Goal: Book appointment/travel/reservation

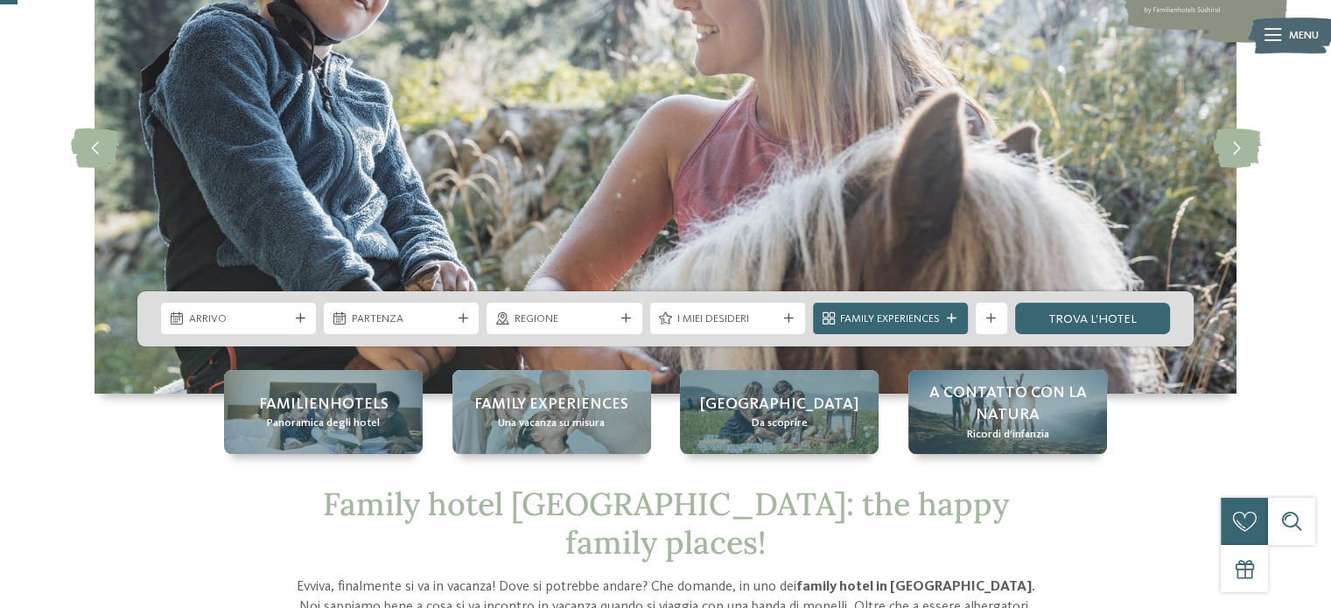
scroll to position [175, 0]
click at [300, 311] on div "Arrivo" at bounding box center [238, 318] width 155 height 31
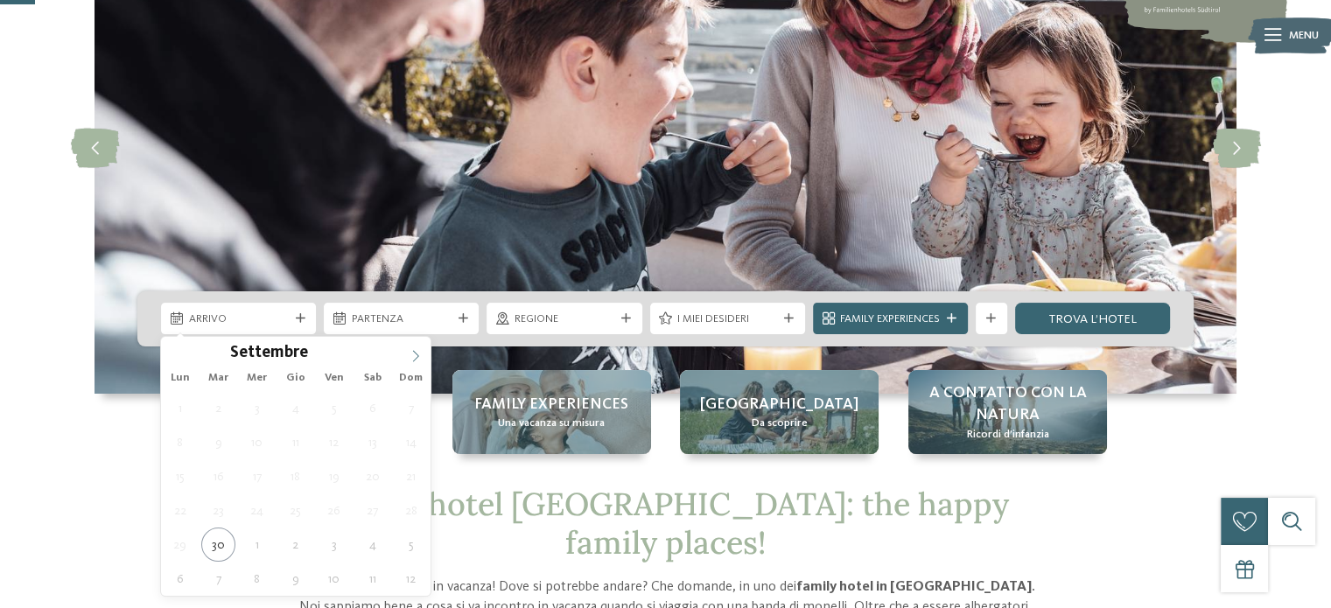
click at [414, 359] on icon at bounding box center [415, 356] width 12 height 12
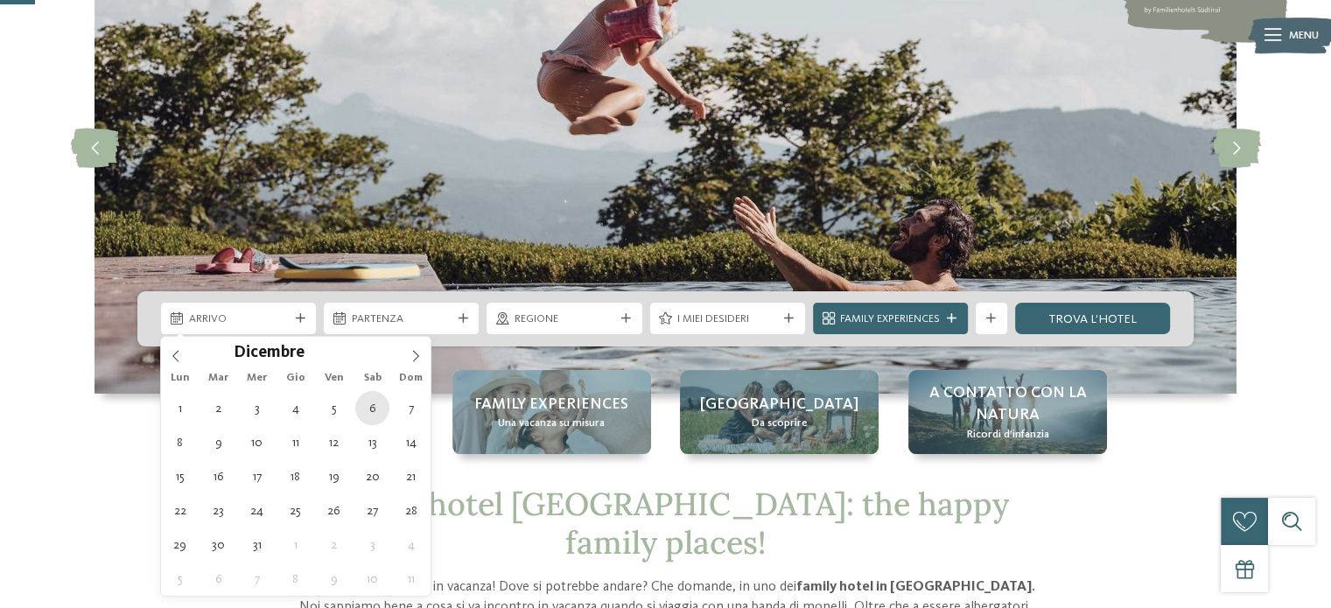
type div "06.12.2025"
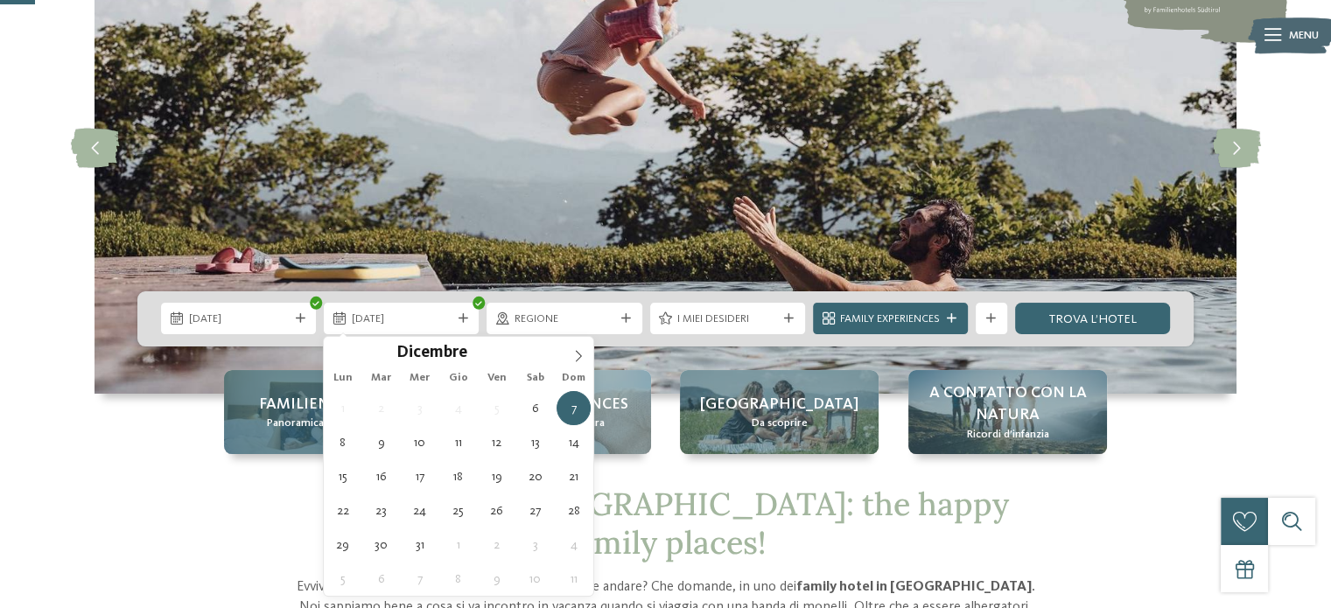
type div "09.12.2025"
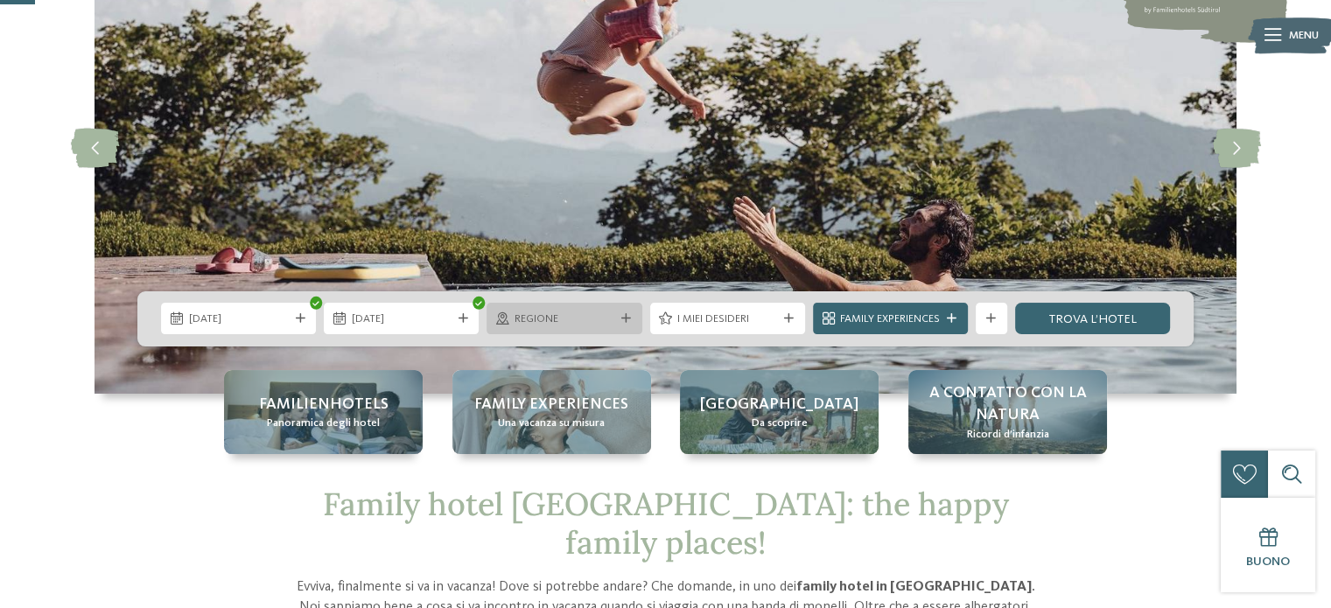
click at [589, 325] on span "Regione" at bounding box center [564, 319] width 100 height 16
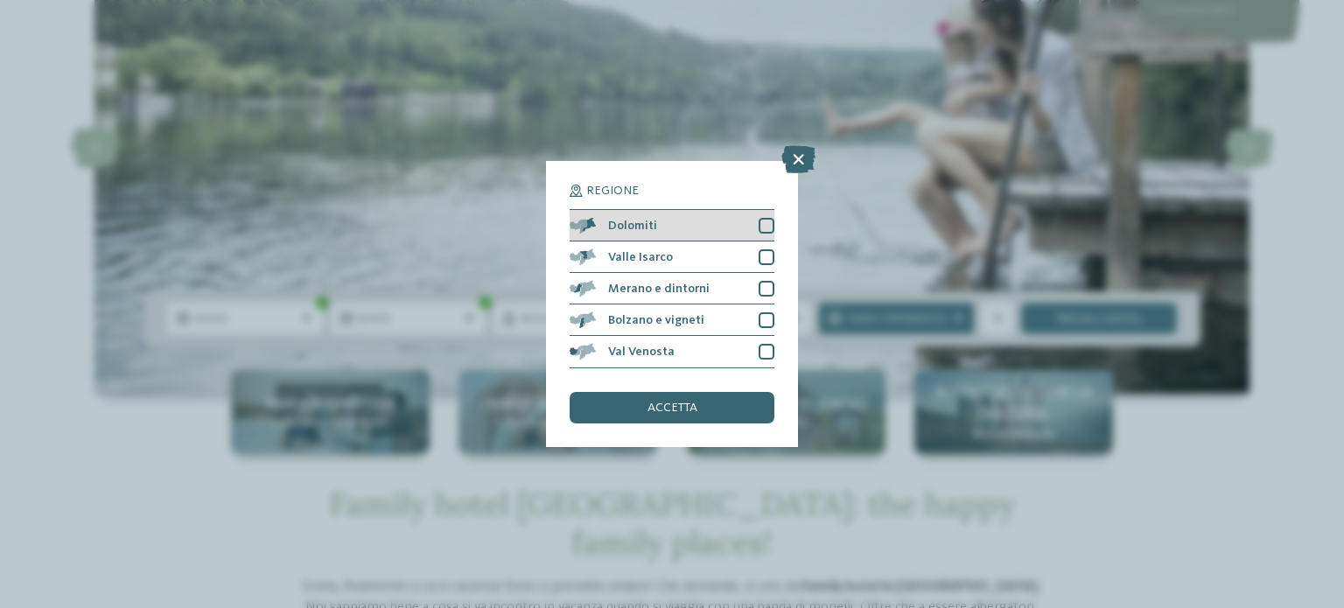
click at [765, 225] on div at bounding box center [766, 226] width 16 height 16
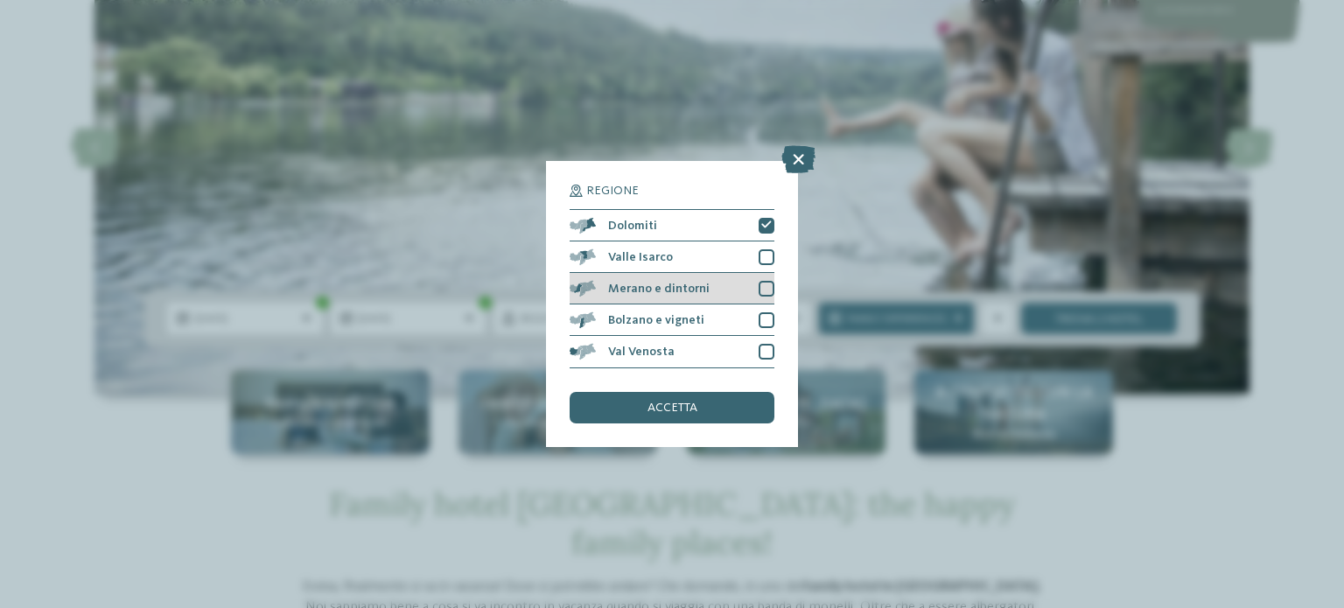
click at [768, 288] on div at bounding box center [766, 289] width 16 height 16
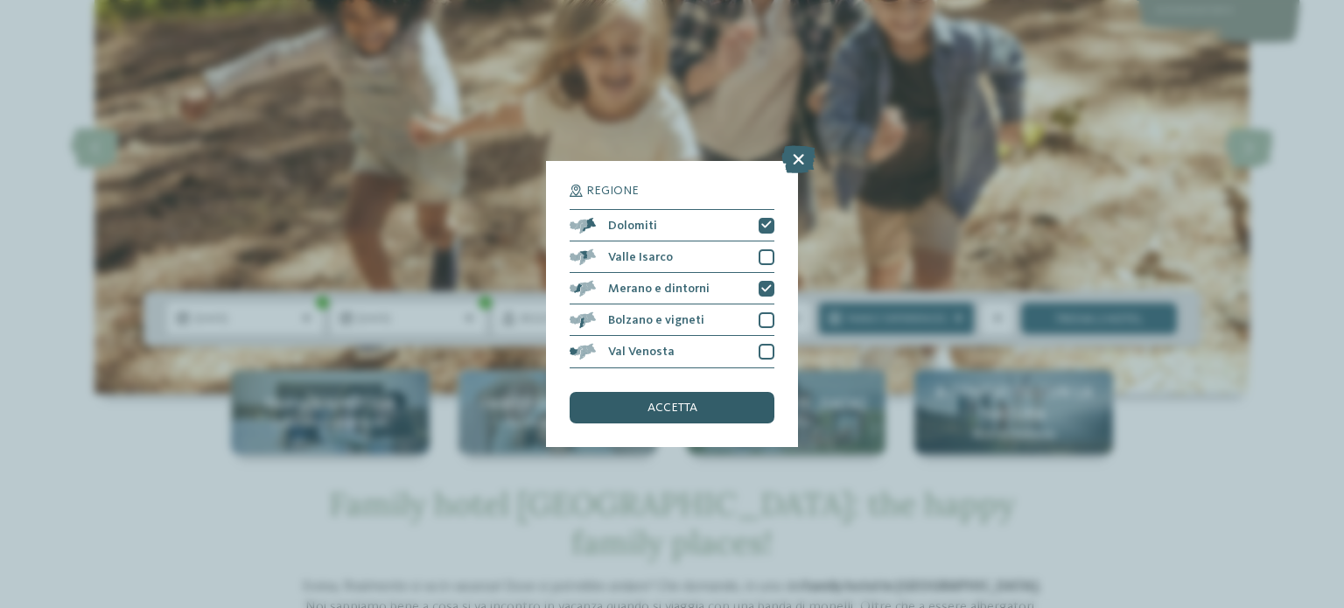
click at [695, 406] on span "accetta" at bounding box center [672, 408] width 50 height 12
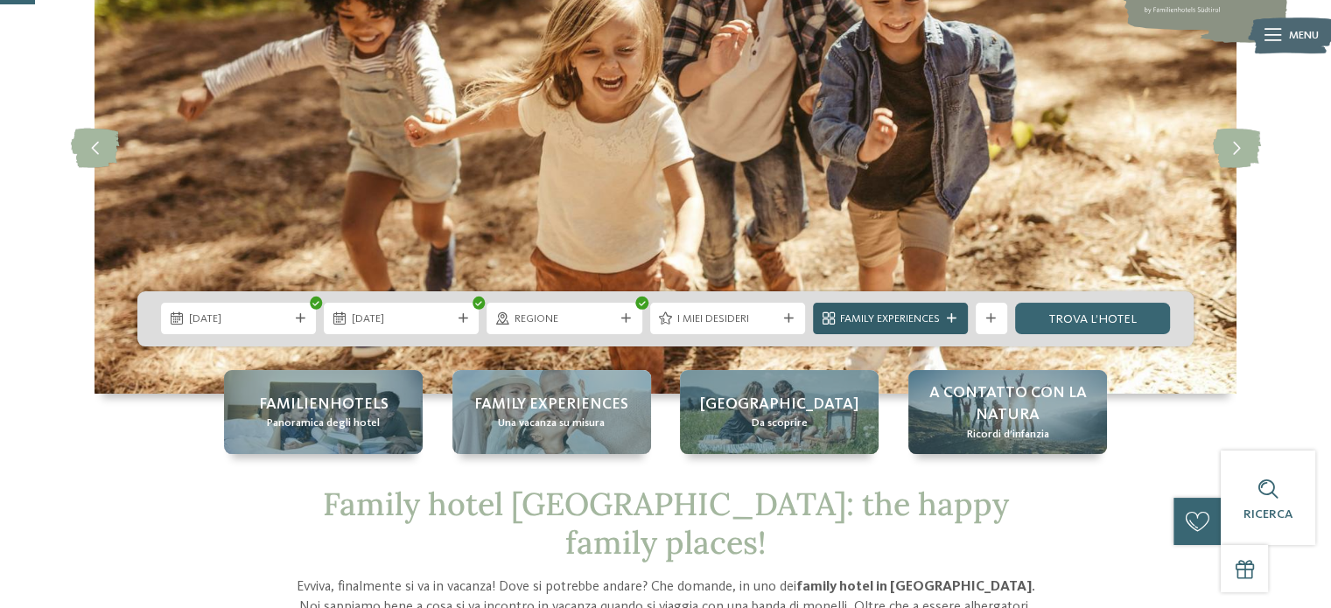
click at [952, 318] on icon at bounding box center [952, 319] width 10 height 10
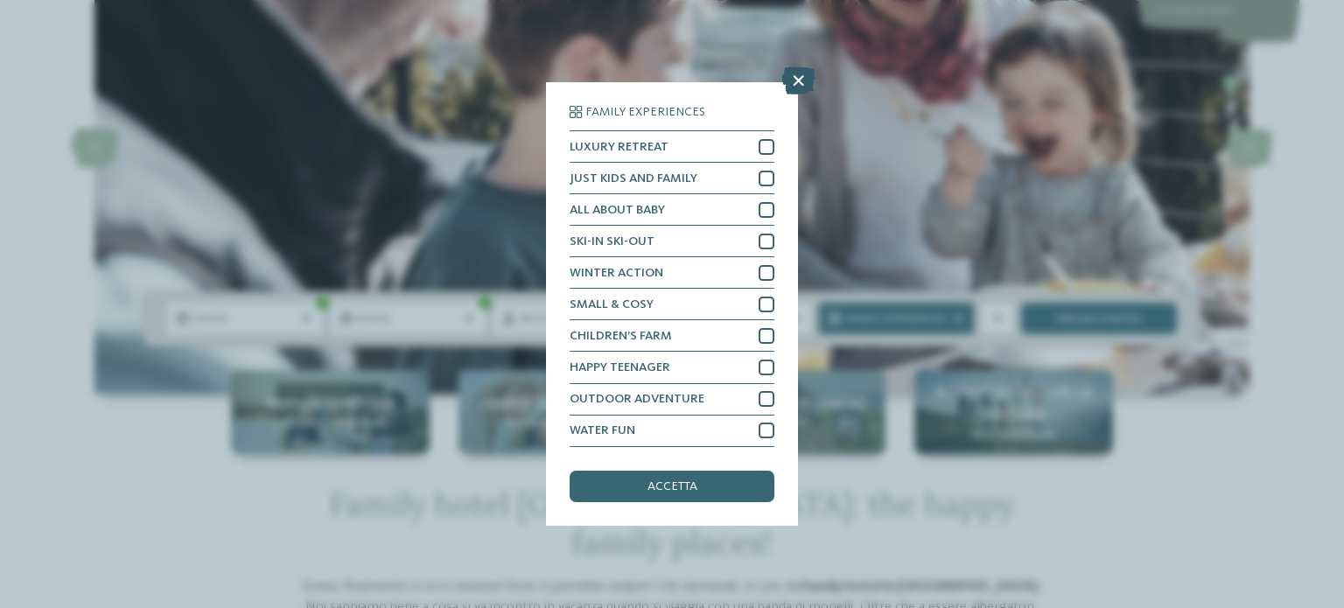
click at [796, 87] on icon at bounding box center [798, 81] width 34 height 28
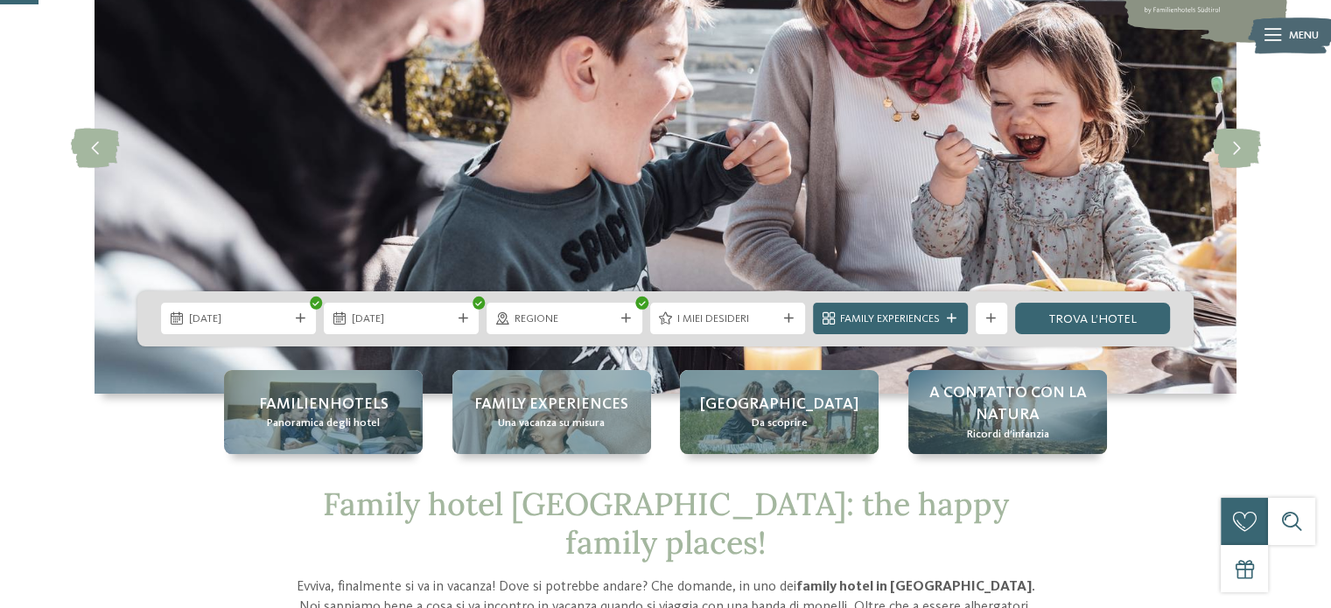
scroll to position [262, 0]
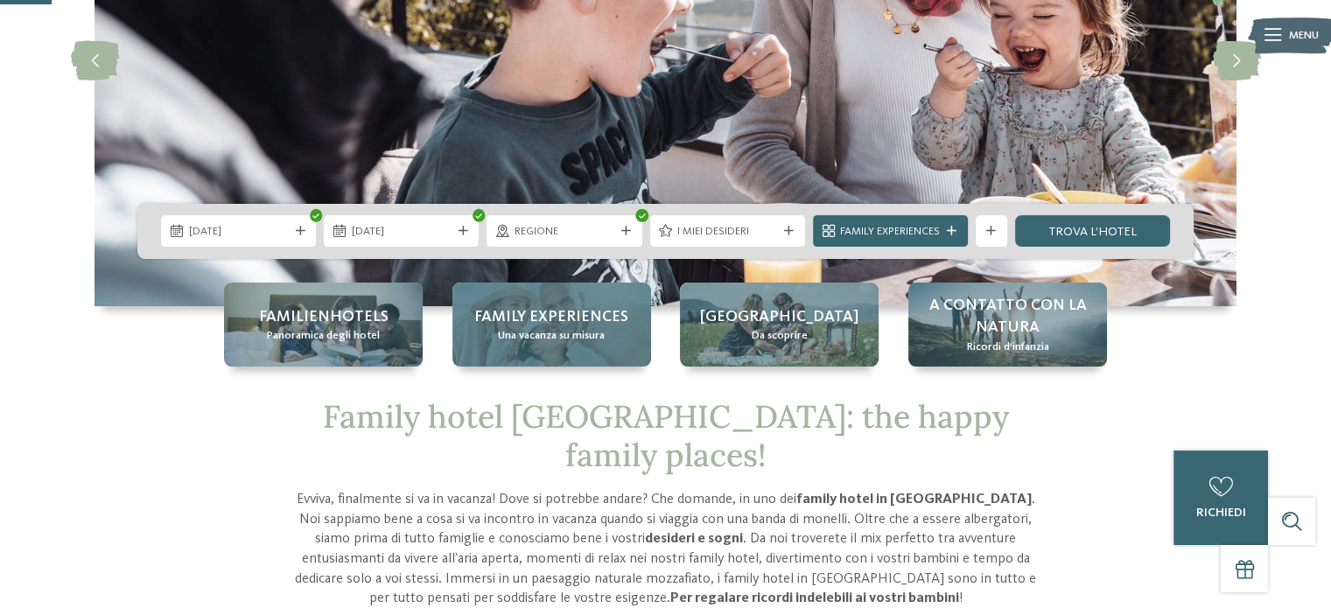
click at [570, 319] on span "Family experiences" at bounding box center [551, 317] width 154 height 22
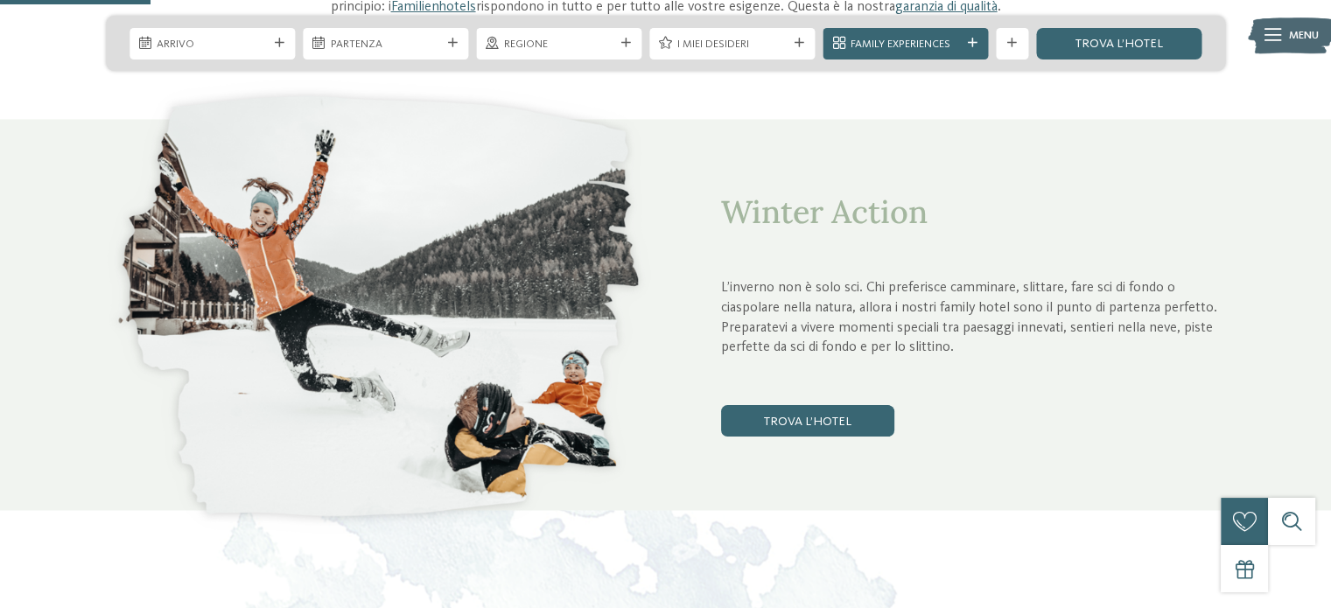
scroll to position [787, 0]
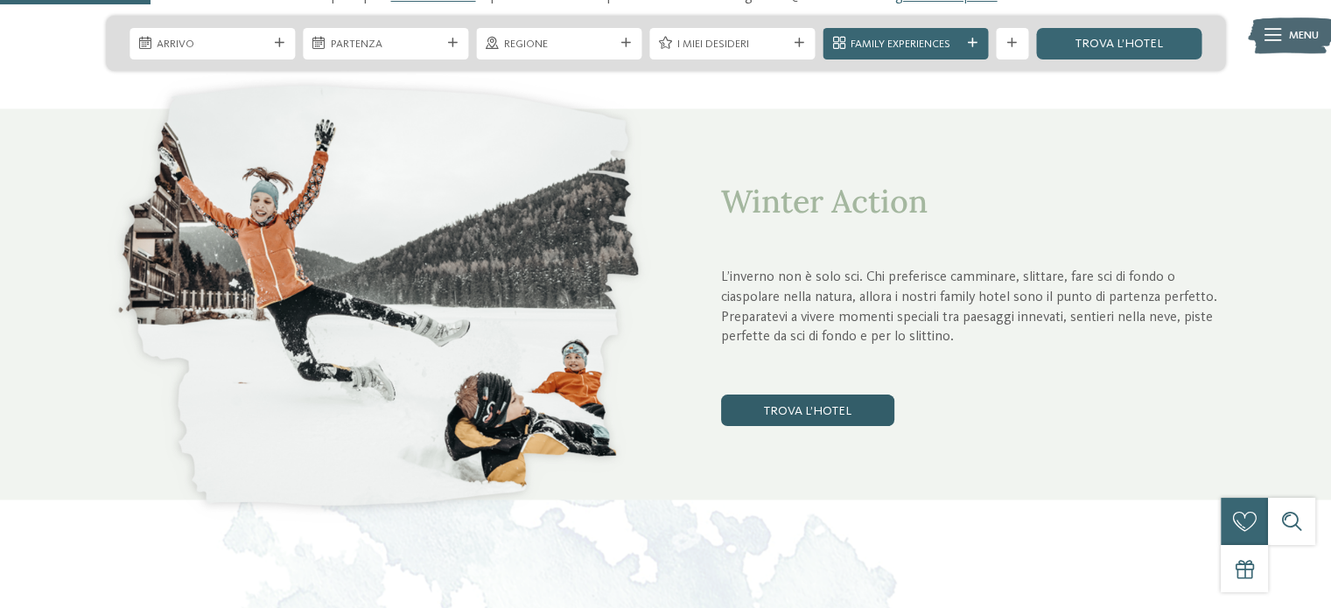
click at [856, 410] on link "trova l’hotel" at bounding box center [807, 410] width 173 height 31
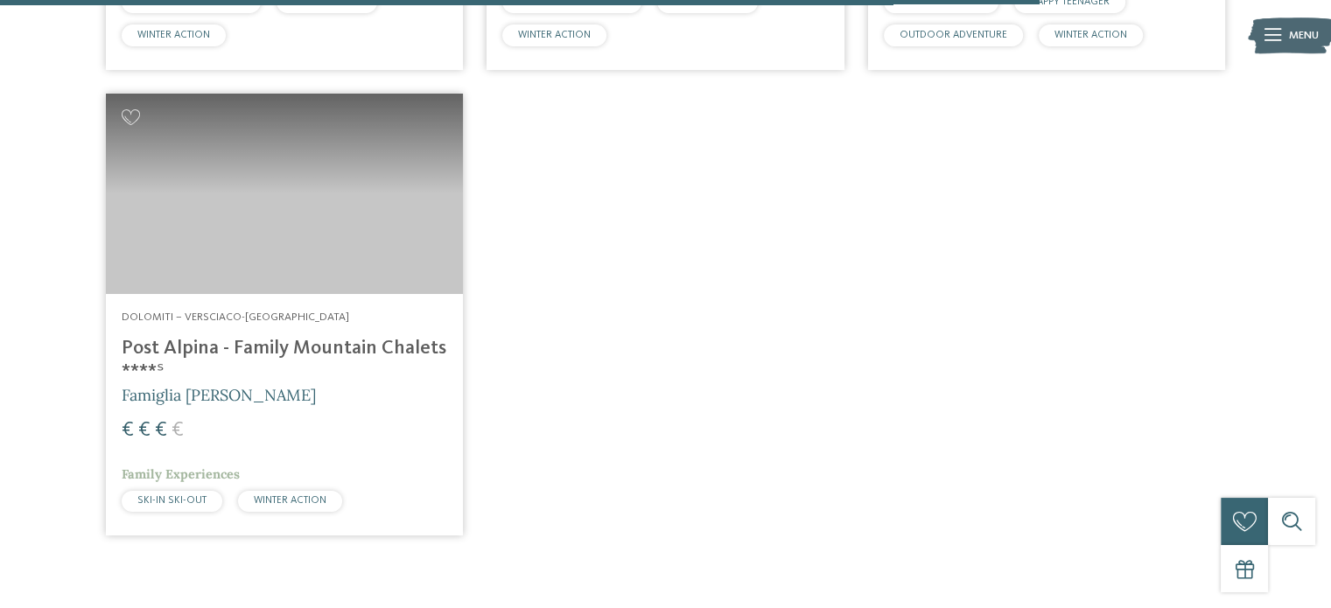
scroll to position [3043, 0]
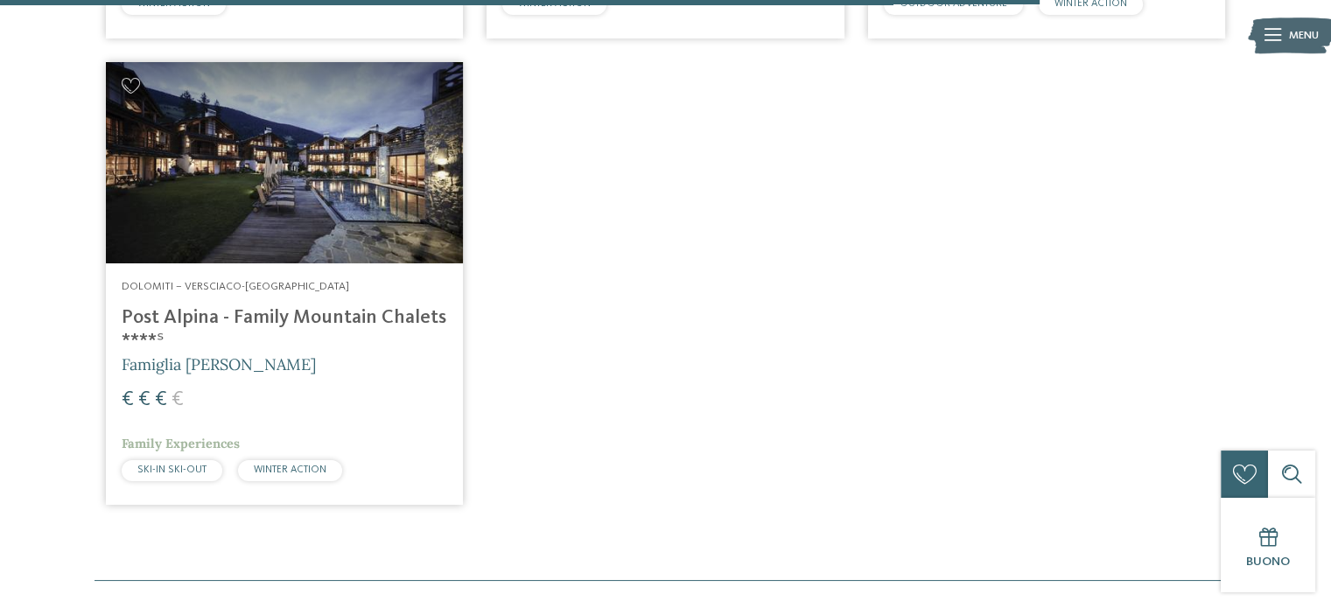
click at [259, 228] on img at bounding box center [284, 162] width 357 height 201
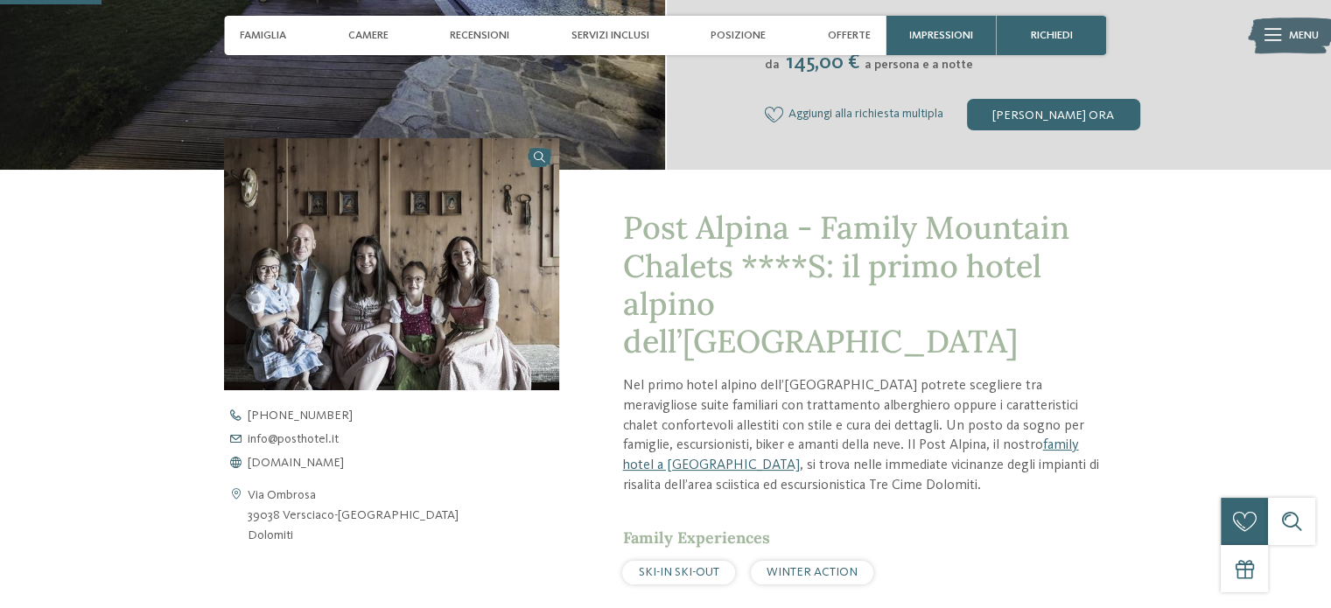
scroll to position [437, 0]
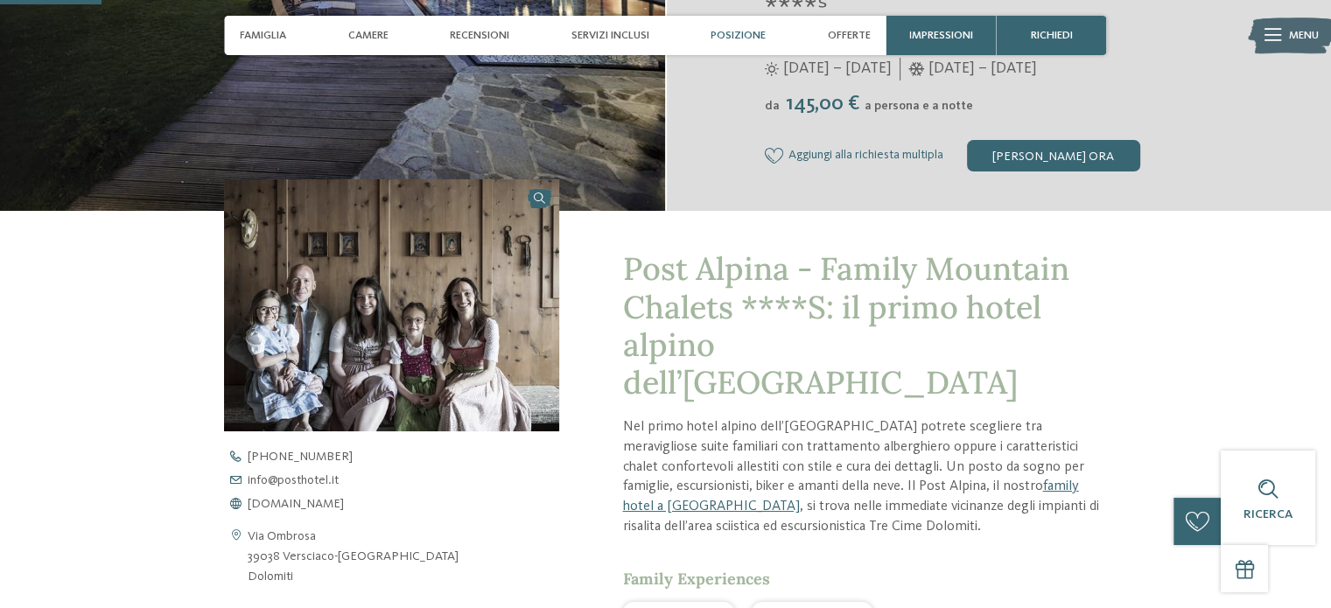
click at [743, 34] on span "Posizione" at bounding box center [737, 35] width 55 height 13
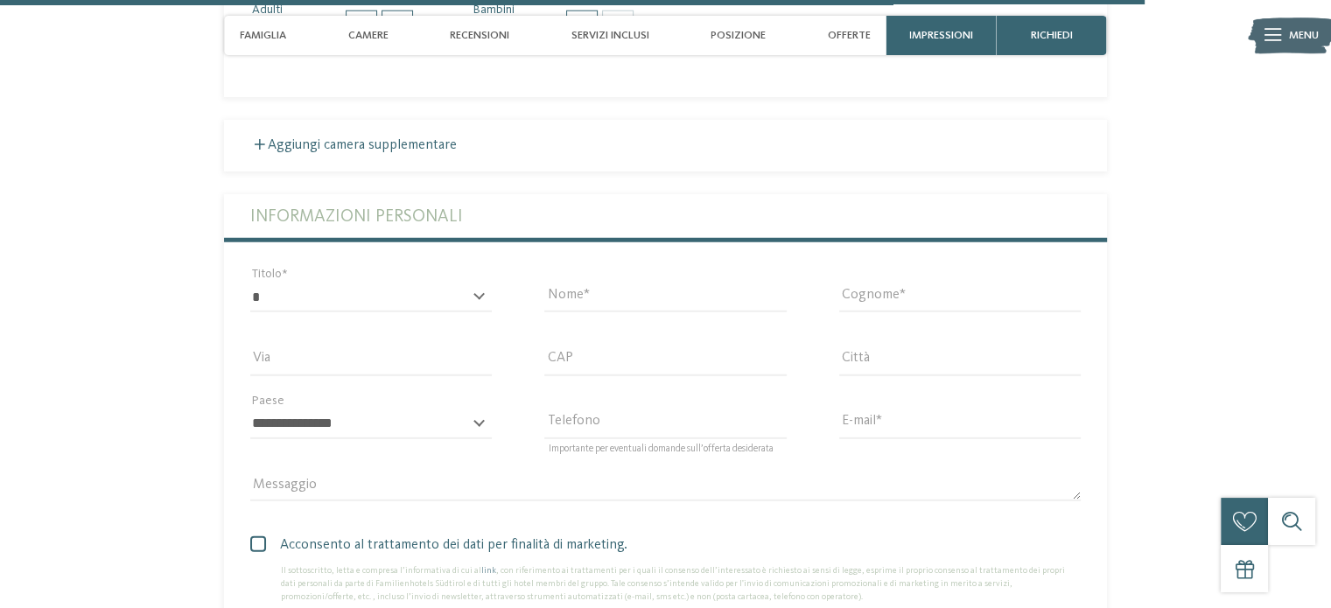
scroll to position [4404, 0]
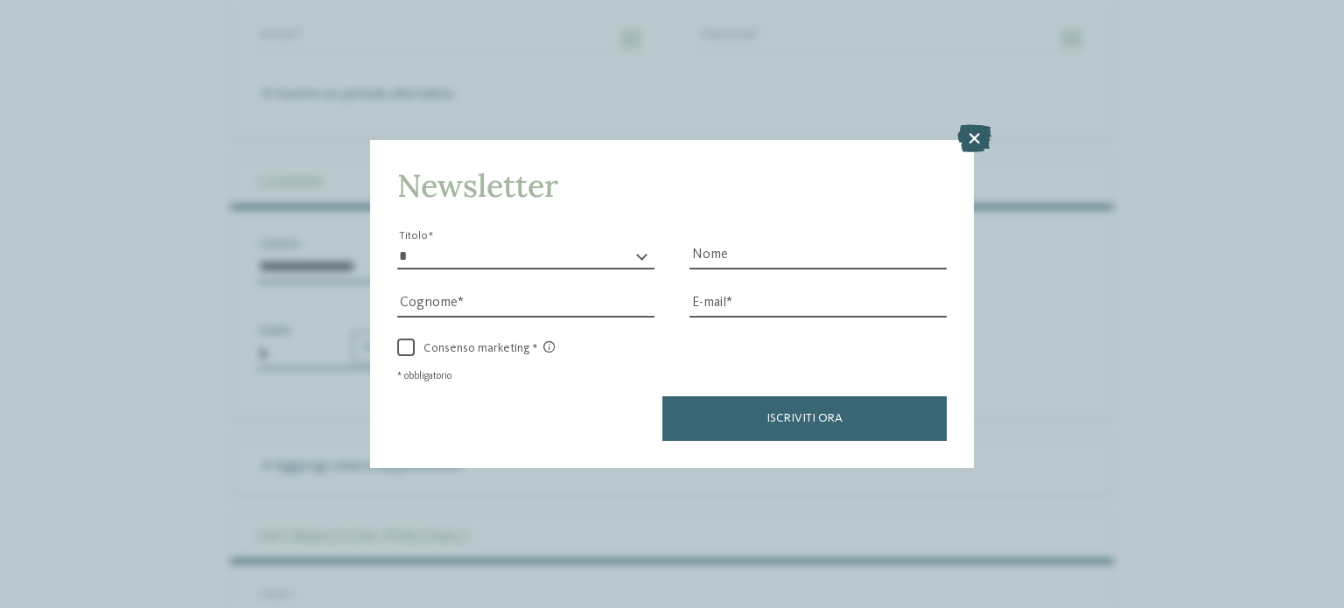
click at [980, 136] on icon at bounding box center [974, 138] width 34 height 28
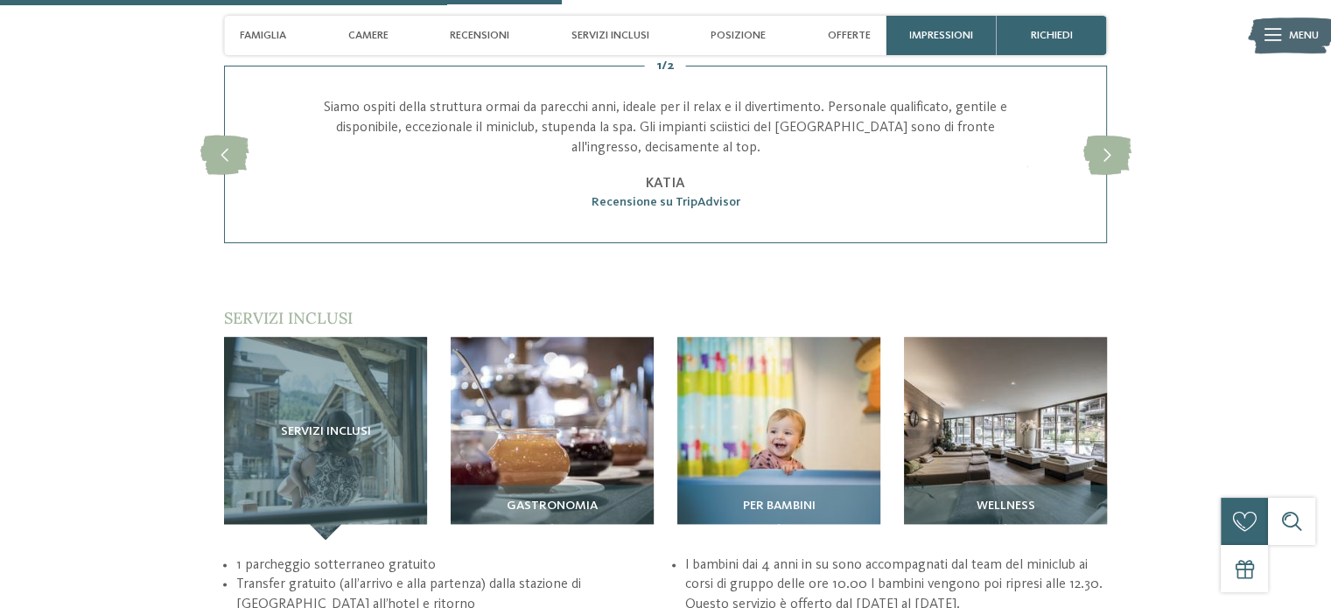
scroll to position [2129, 0]
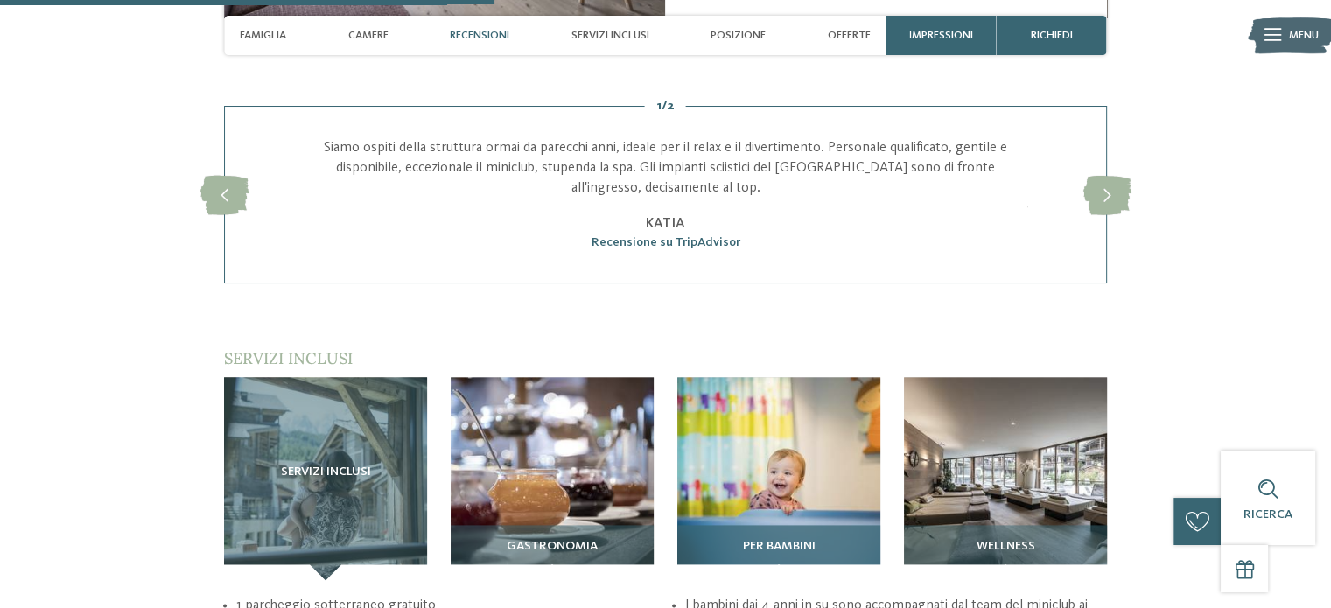
click at [787, 437] on img at bounding box center [778, 478] width 203 height 203
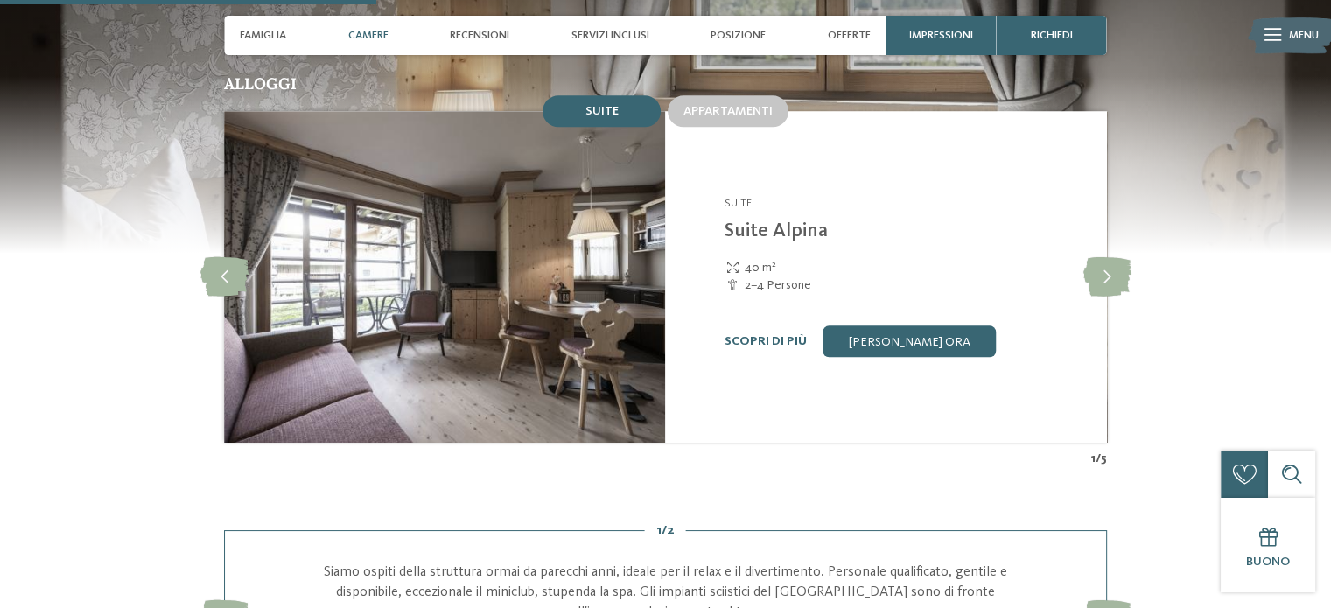
scroll to position [1517, 0]
